Goal: Transaction & Acquisition: Purchase product/service

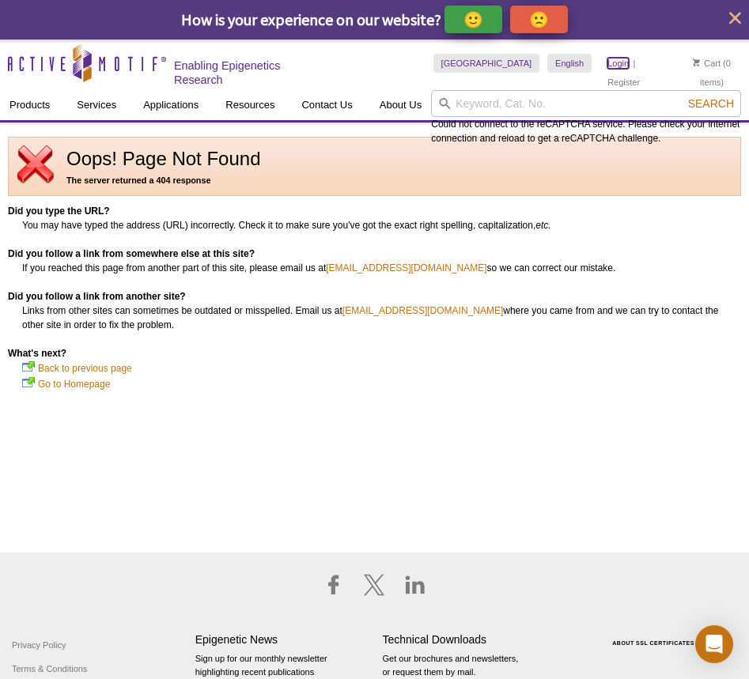
click at [607, 66] on link "Login" at bounding box center [617, 63] width 21 height 11
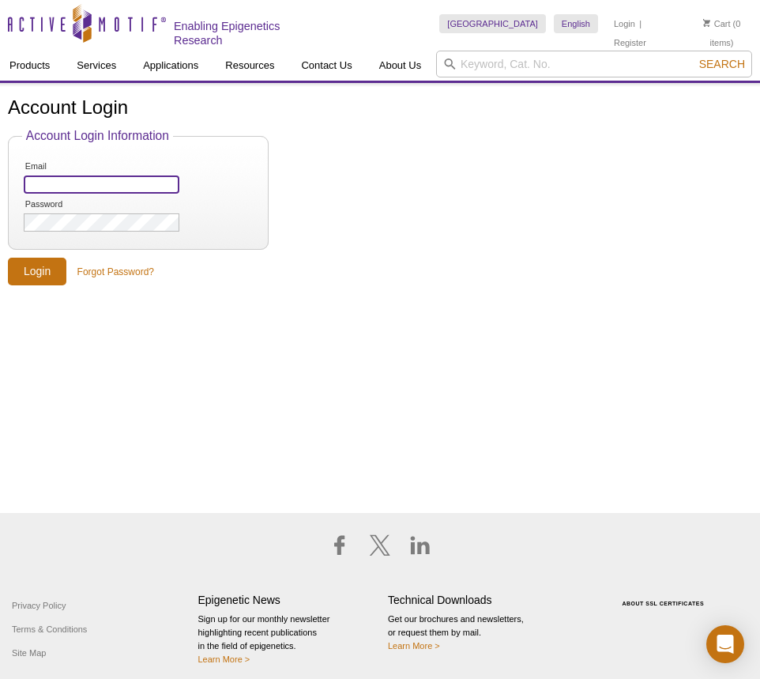
click at [66, 181] on input "Email" at bounding box center [102, 184] width 156 height 18
click at [108, 187] on input "Email" at bounding box center [102, 184] width 156 height 18
type input "brady.maher@libd.org"
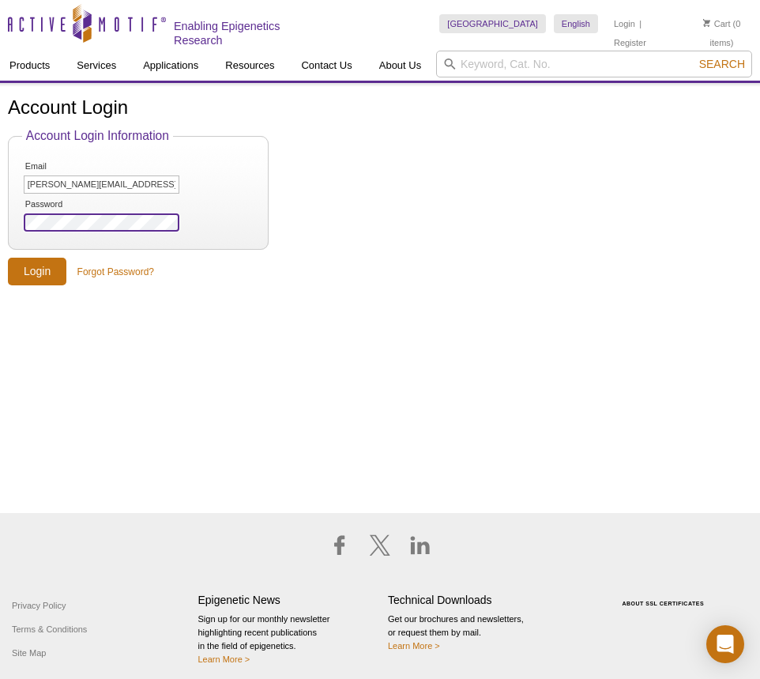
click at [8, 258] on input "Login" at bounding box center [37, 272] width 58 height 28
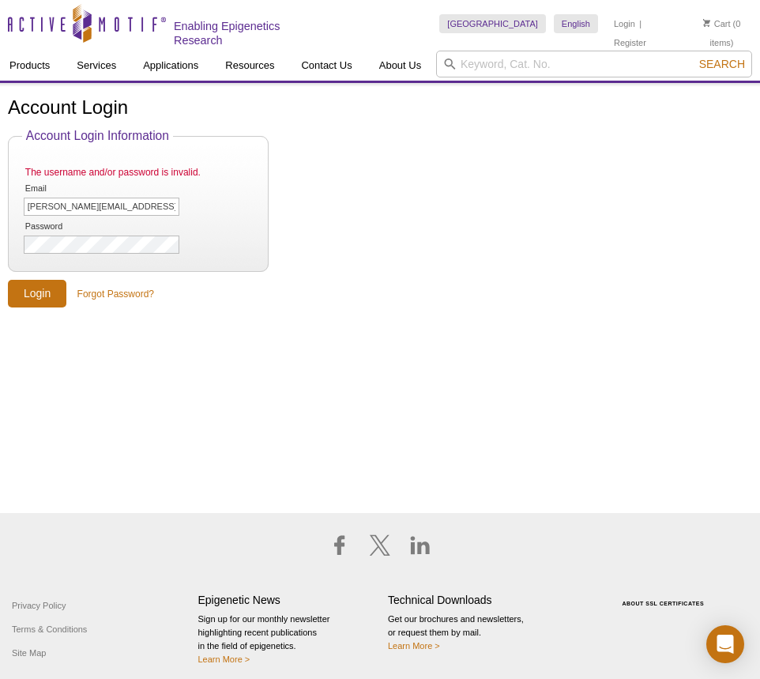
click at [364, 259] on form "Account Login Information The username and/or password is invalid. Email brady.…" at bounding box center [380, 218] width 745 height 179
